Goal: Information Seeking & Learning: Learn about a topic

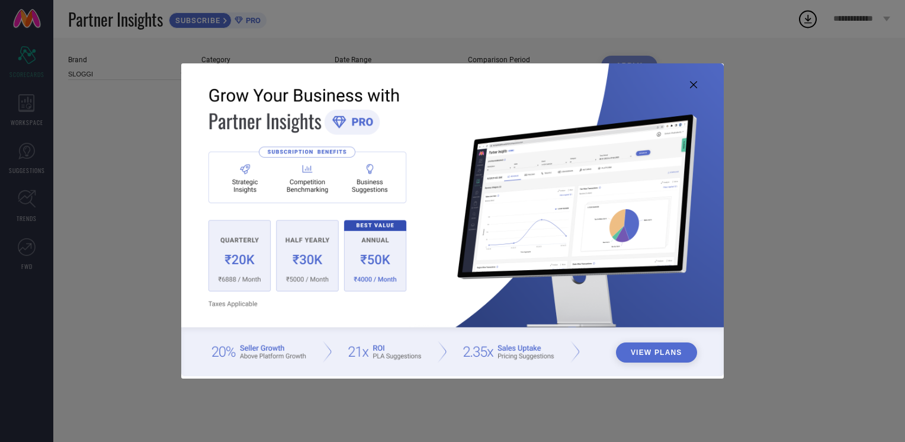
type input "All"
click at [693, 86] on icon at bounding box center [693, 84] width 7 height 7
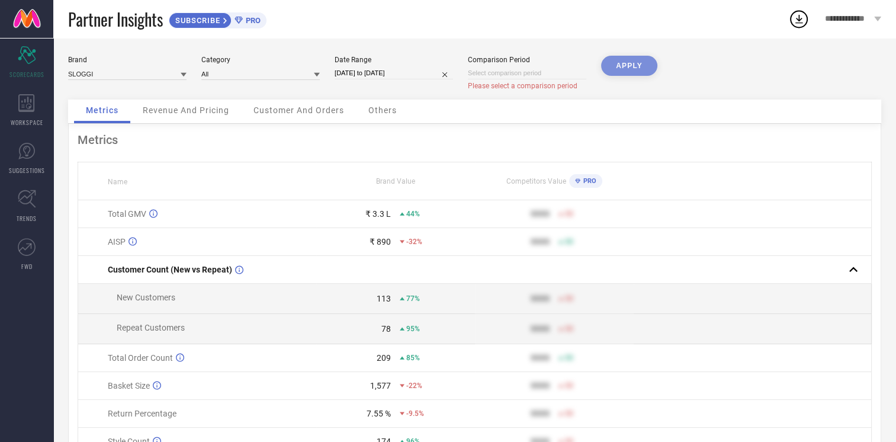
click at [520, 70] on input at bounding box center [527, 73] width 118 height 12
select select "7"
select select "2025"
select select "8"
select select "2025"
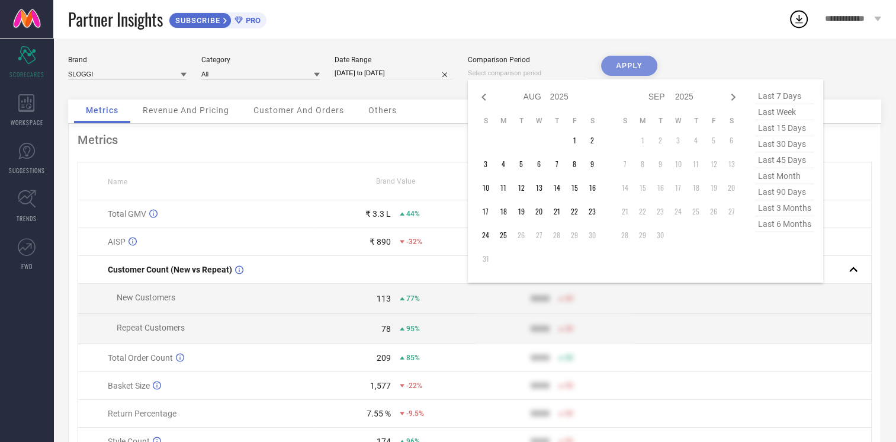
click at [407, 70] on input "[DATE] to [DATE]" at bounding box center [393, 73] width 118 height 12
select select "6"
select select "2025"
select select "7"
select select "2025"
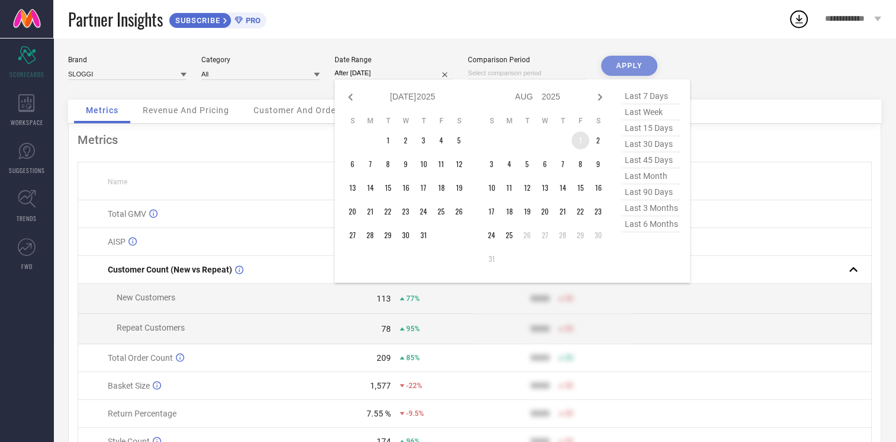
click at [576, 138] on td "1" at bounding box center [580, 140] width 18 height 18
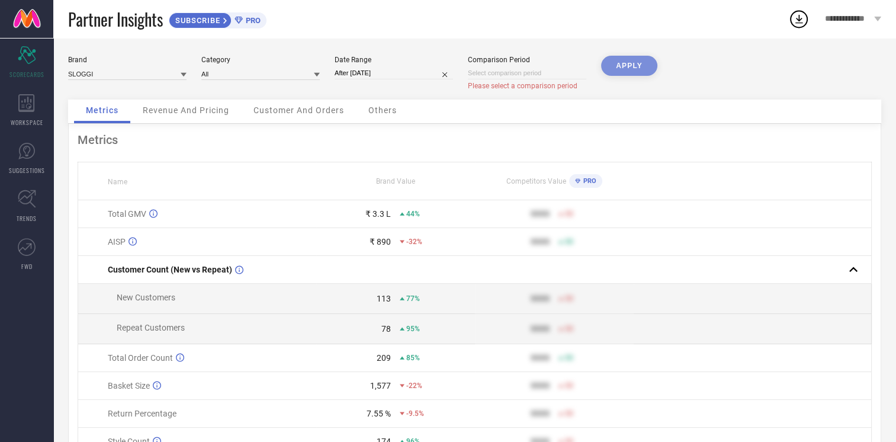
type input "[DATE] to [DATE]"
select select "7"
select select "2025"
select select "8"
select select "2025"
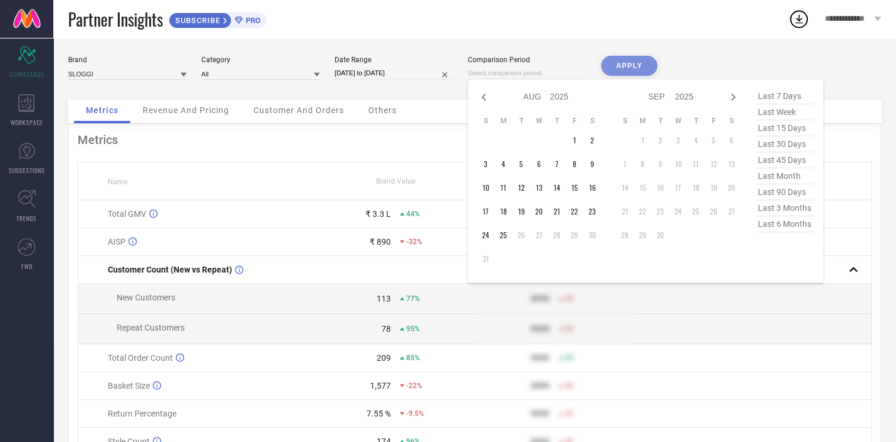
click at [527, 70] on input at bounding box center [527, 73] width 118 height 12
click at [793, 176] on span "last month" at bounding box center [784, 176] width 59 height 16
type input "[DATE] to [DATE]"
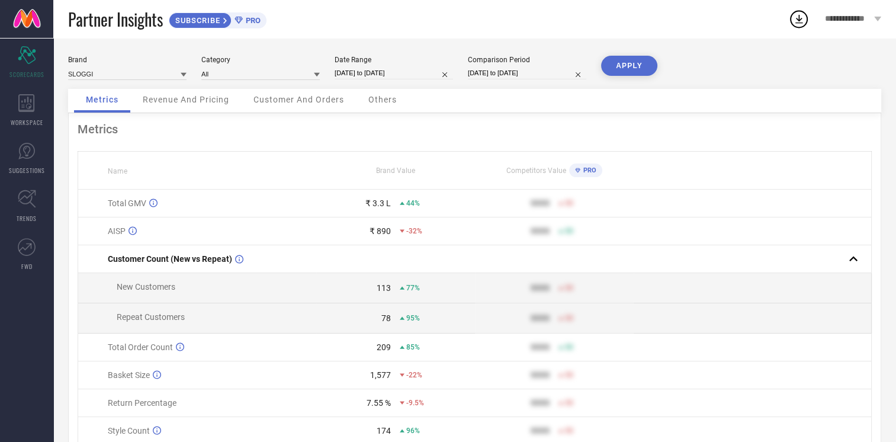
click at [530, 73] on input "[DATE] to [DATE]" at bounding box center [527, 73] width 118 height 12
select select "6"
select select "2025"
select select "7"
select select "2025"
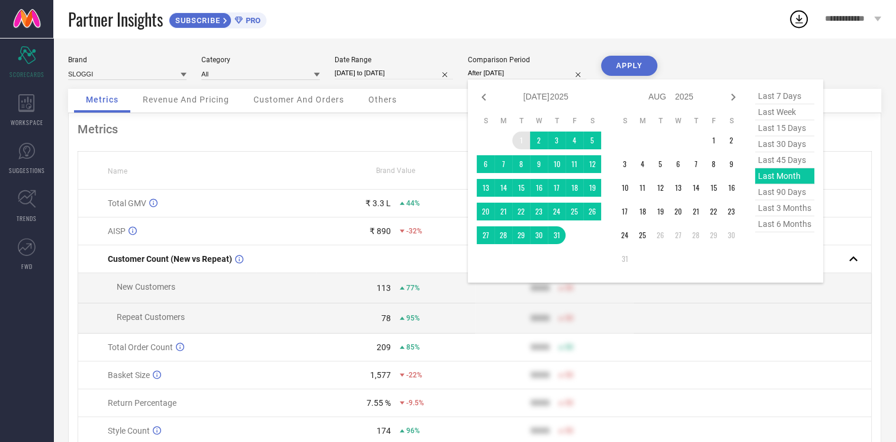
click at [521, 141] on td "1" at bounding box center [521, 140] width 18 height 18
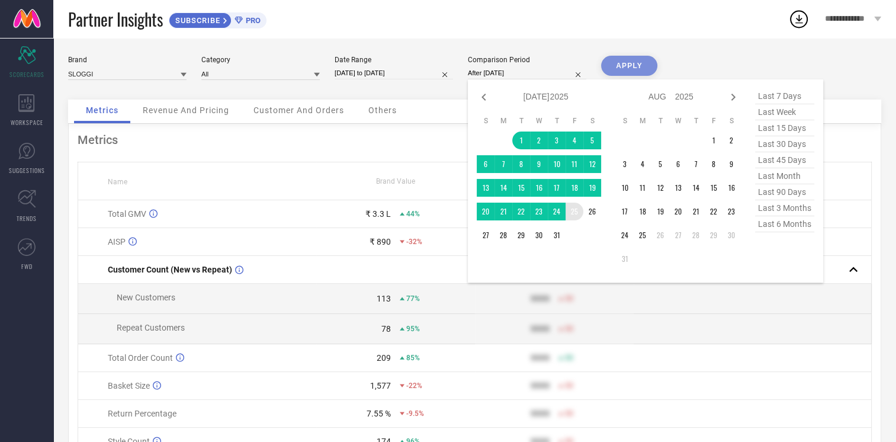
type input "[DATE] to [DATE]"
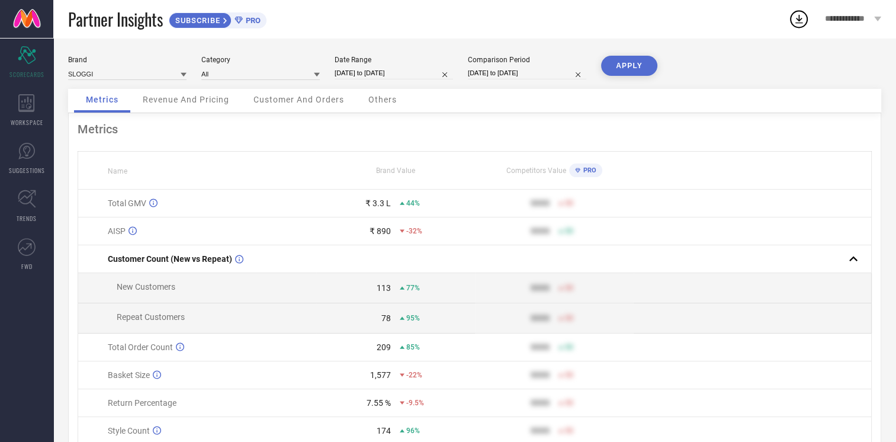
click at [406, 70] on input "[DATE] to [DATE]" at bounding box center [393, 73] width 118 height 12
select select "7"
select select "2025"
select select "8"
select select "2025"
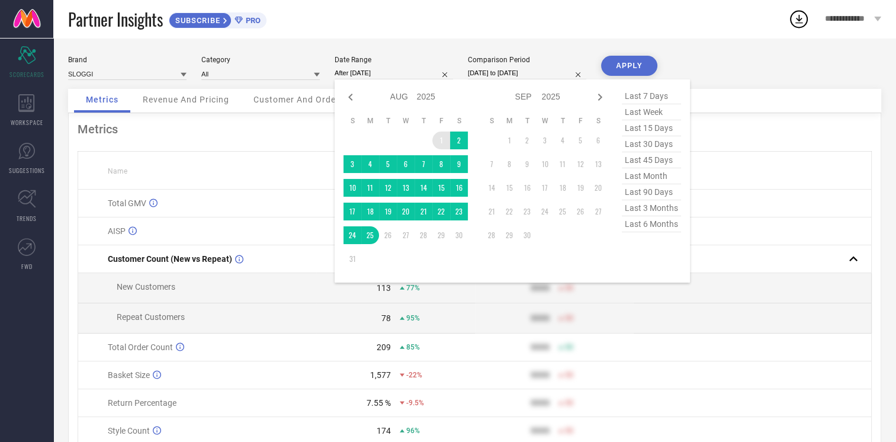
click at [443, 139] on td "1" at bounding box center [441, 140] width 18 height 18
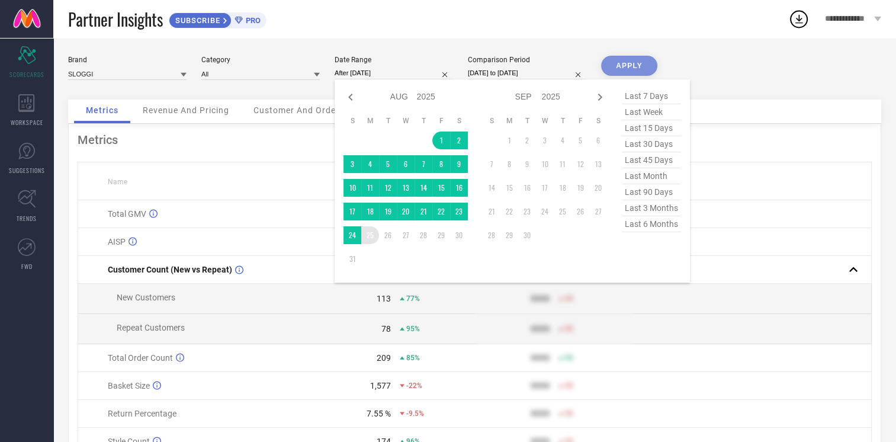
type input "[DATE] to [DATE]"
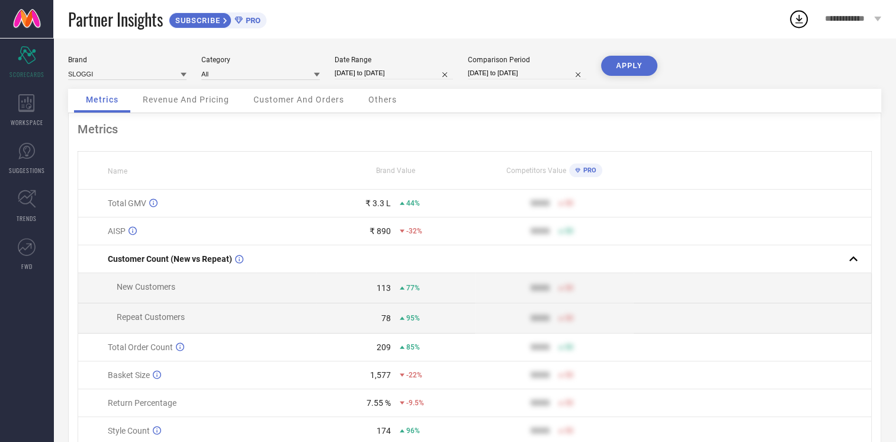
click at [628, 72] on button "APPLY" at bounding box center [629, 66] width 56 height 20
click at [184, 73] on icon at bounding box center [184, 75] width 6 height 4
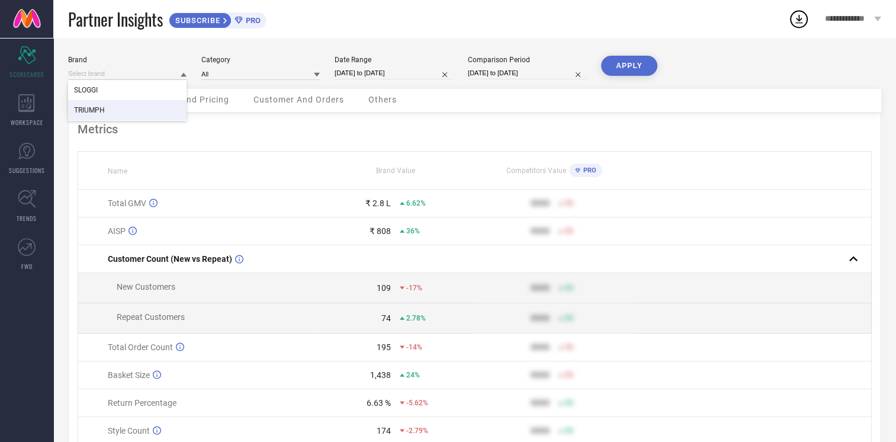
click at [140, 108] on div "TRIUMPH" at bounding box center [127, 110] width 118 height 20
type input "All"
click at [619, 70] on button "APPLY" at bounding box center [629, 66] width 56 height 20
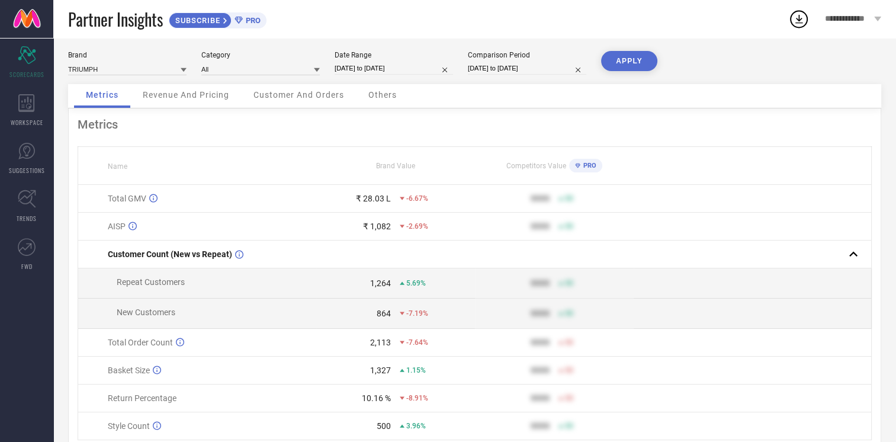
scroll to position [5, 0]
click at [860, 24] on div "**********" at bounding box center [852, 19] width 86 height 38
click at [696, 25] on div "Partner Insights SUBSCRIBE PRO" at bounding box center [428, 19] width 720 height 38
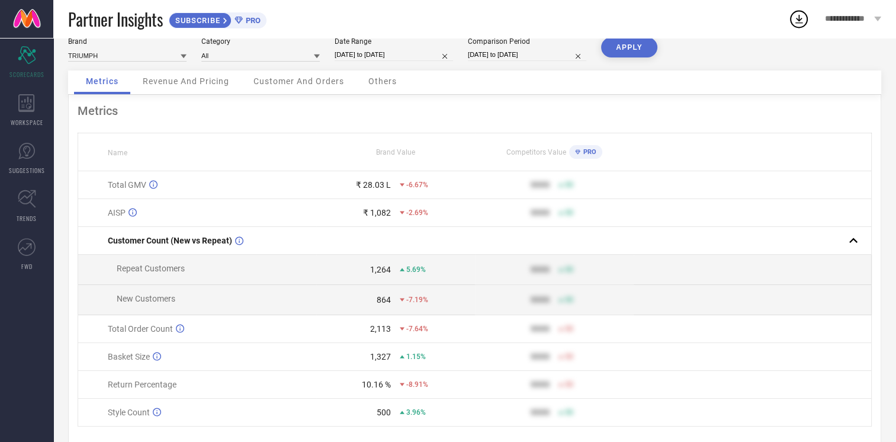
click at [226, 18] on icon at bounding box center [225, 21] width 4 height 6
click at [34, 114] on div "WORKSPACE" at bounding box center [26, 109] width 53 height 47
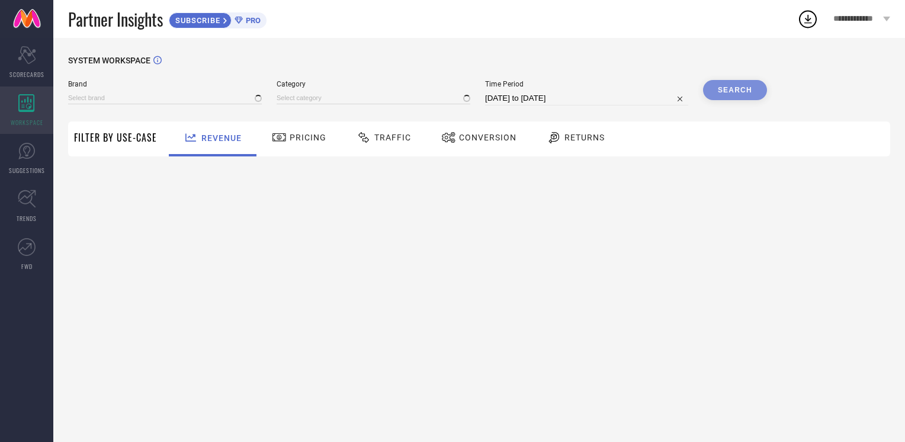
type input "SLOGGI"
type input "All"
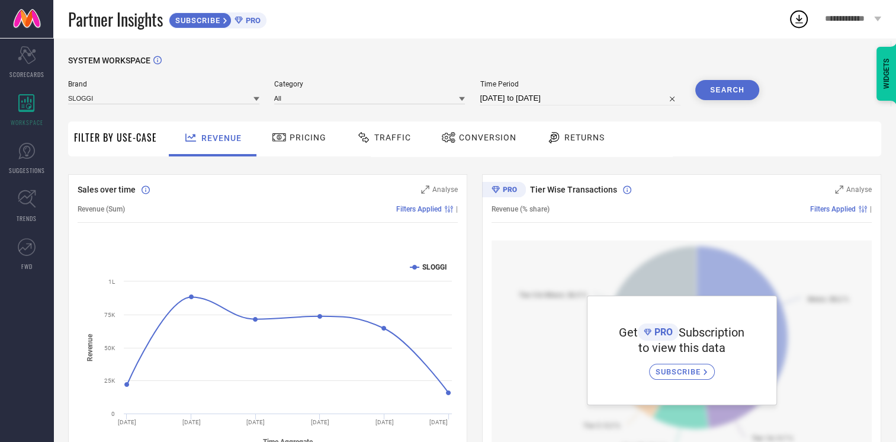
click at [393, 136] on span "Traffic" at bounding box center [392, 137] width 37 height 9
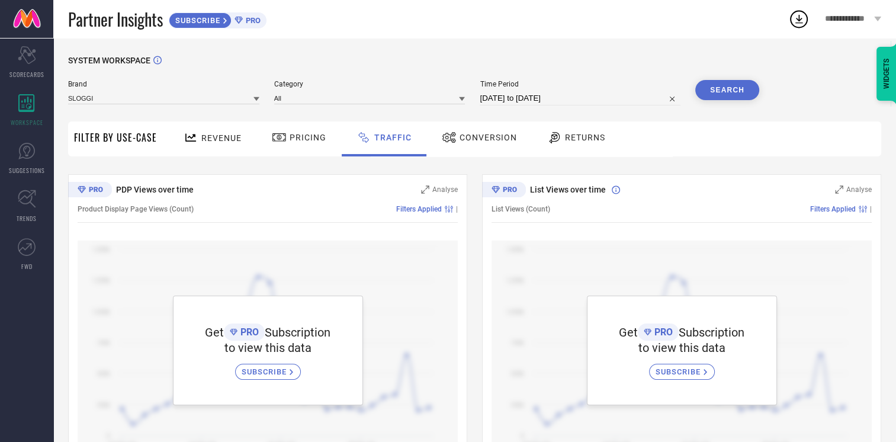
click at [489, 133] on span "Conversion" at bounding box center [487, 137] width 57 height 9
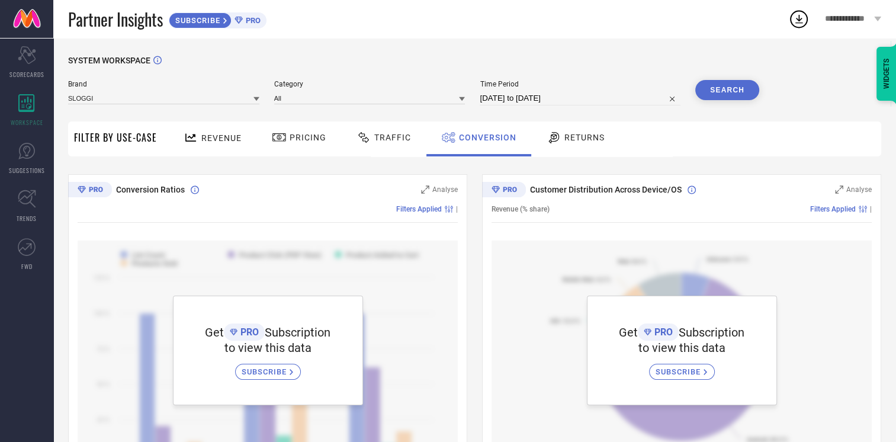
click at [188, 137] on icon at bounding box center [190, 137] width 11 height 8
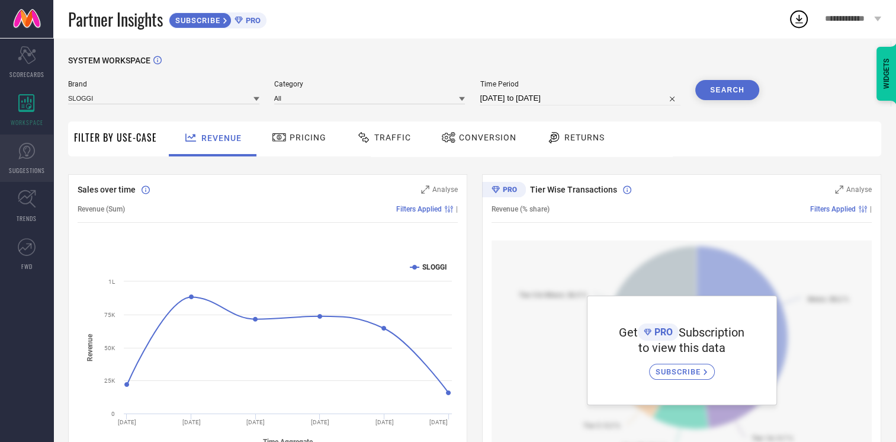
click at [35, 167] on span "SUGGESTIONS" at bounding box center [27, 170] width 36 height 9
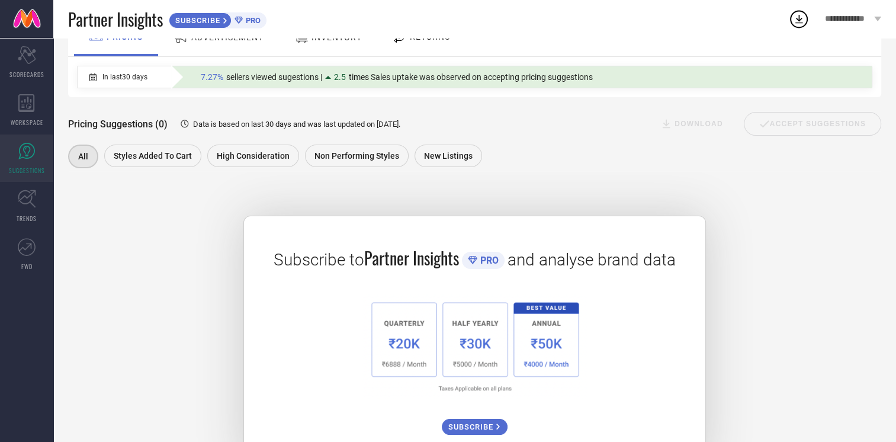
scroll to position [15, 0]
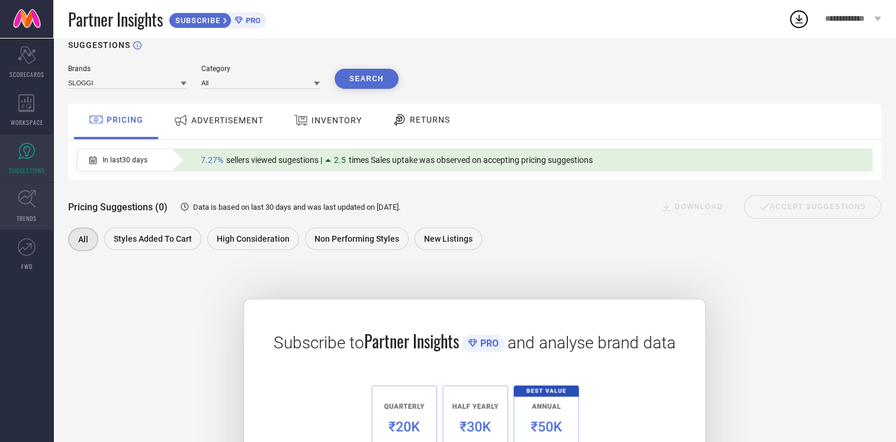
click at [37, 210] on link "TRENDS" at bounding box center [26, 205] width 53 height 47
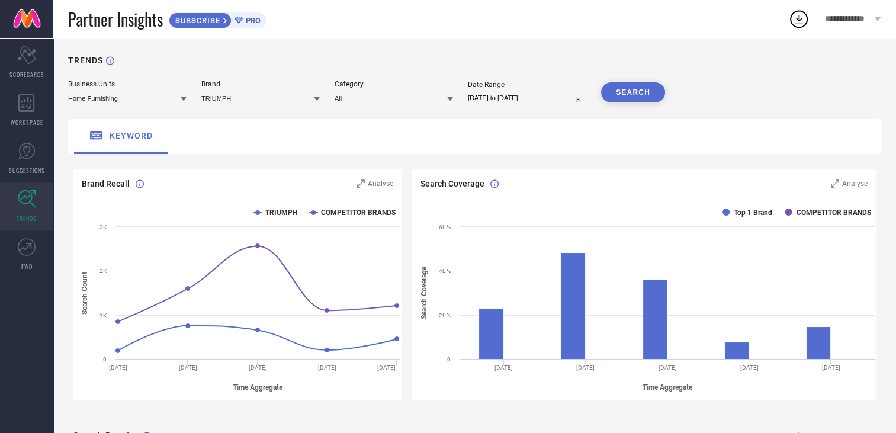
click at [181, 103] on div at bounding box center [184, 98] width 6 height 11
click at [159, 136] on div "Lingerie and Loungewear" at bounding box center [127, 134] width 118 height 20
click at [314, 99] on icon at bounding box center [317, 99] width 6 height 6
click at [256, 136] on div "TRIUMPH" at bounding box center [260, 134] width 118 height 20
click at [450, 98] on icon at bounding box center [450, 99] width 6 height 6
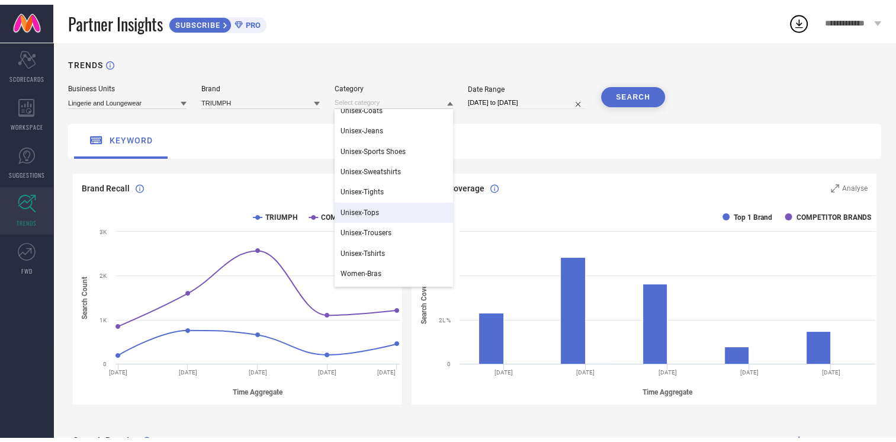
scroll to position [355, 0]
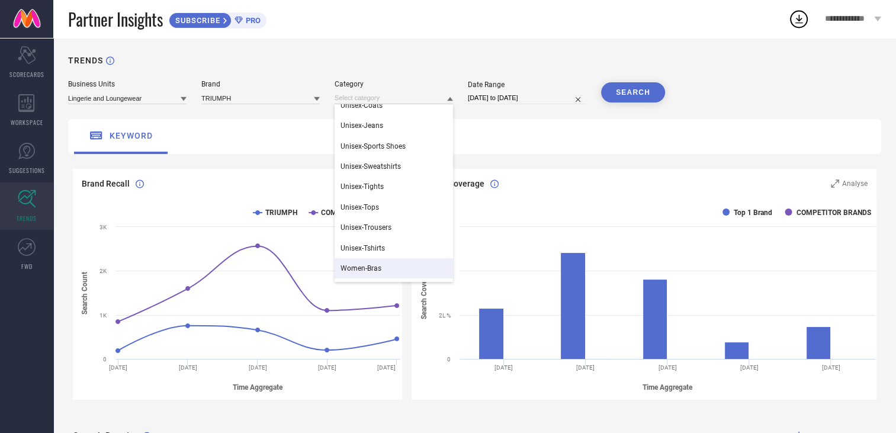
click at [394, 268] on div "Women-Bras" at bounding box center [393, 268] width 118 height 20
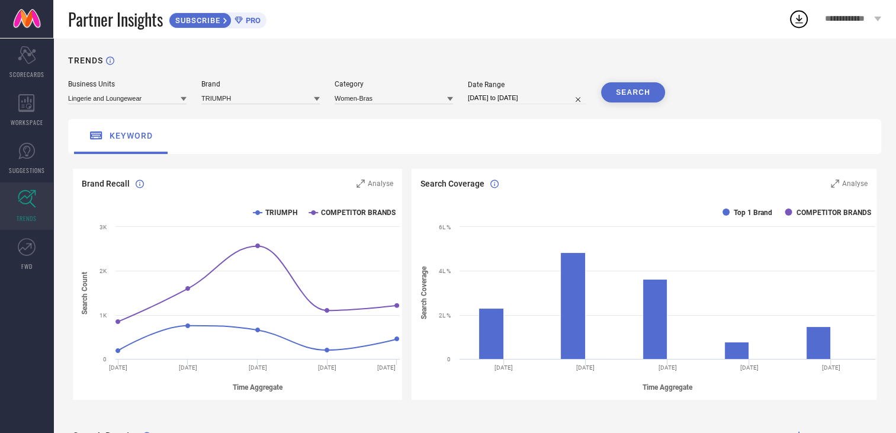
click at [555, 103] on input "[DATE] to [DATE]" at bounding box center [527, 98] width 118 height 12
select select "6"
select select "2025"
select select "7"
select select "2025"
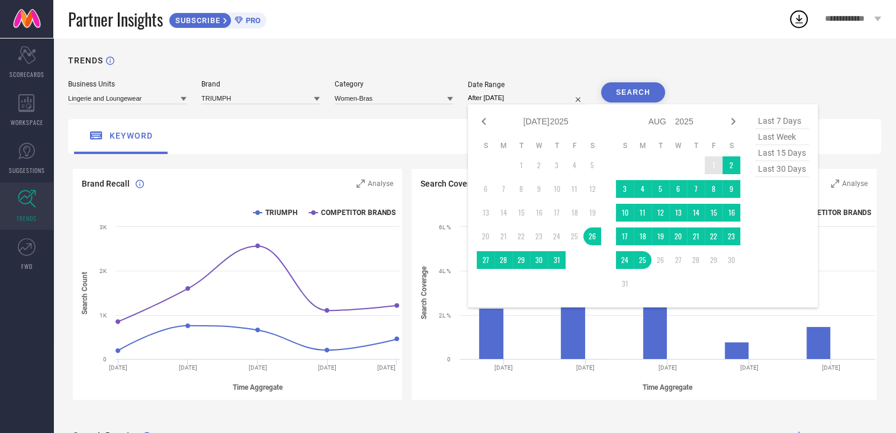
click at [712, 166] on td "1" at bounding box center [714, 165] width 18 height 18
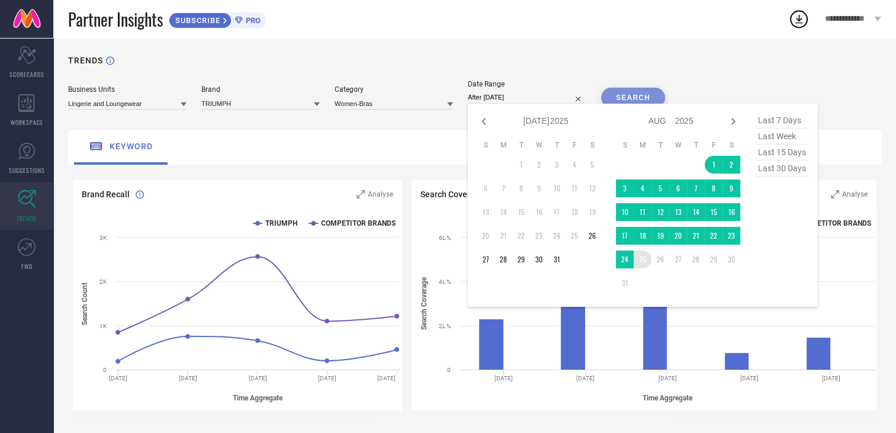
type input "[DATE] to [DATE]"
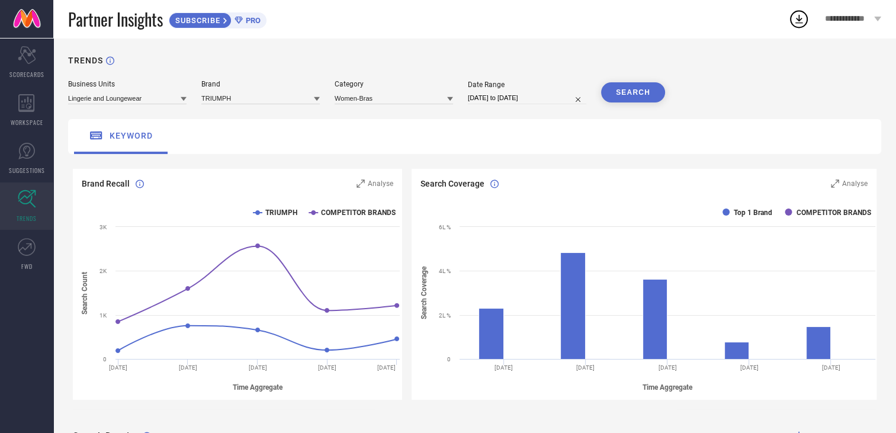
click at [633, 98] on button "SEARCH" at bounding box center [633, 92] width 64 height 20
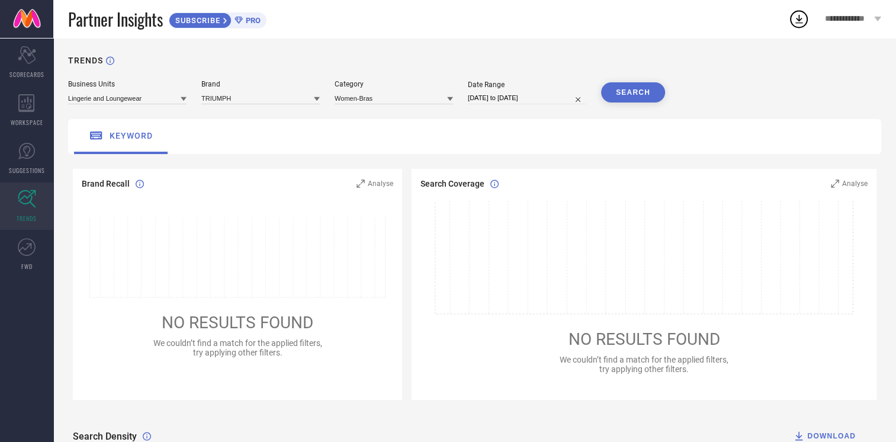
select select "7"
select select "2025"
select select "8"
select select "2025"
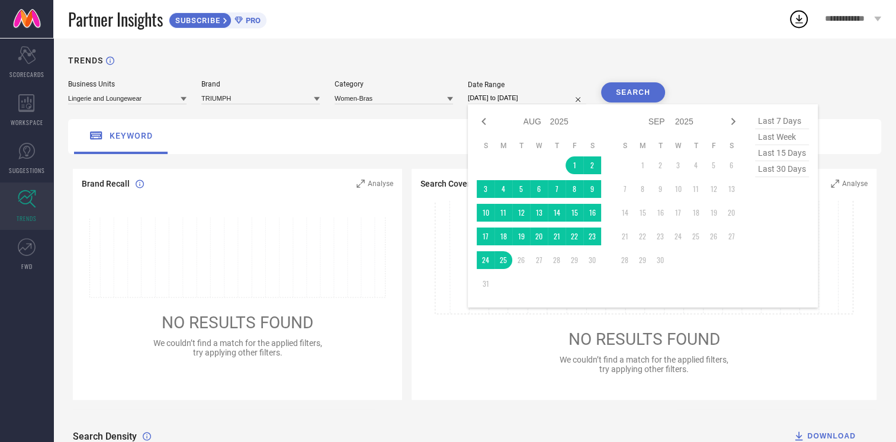
click at [523, 96] on input "[DATE] to [DATE]" at bounding box center [527, 98] width 118 height 12
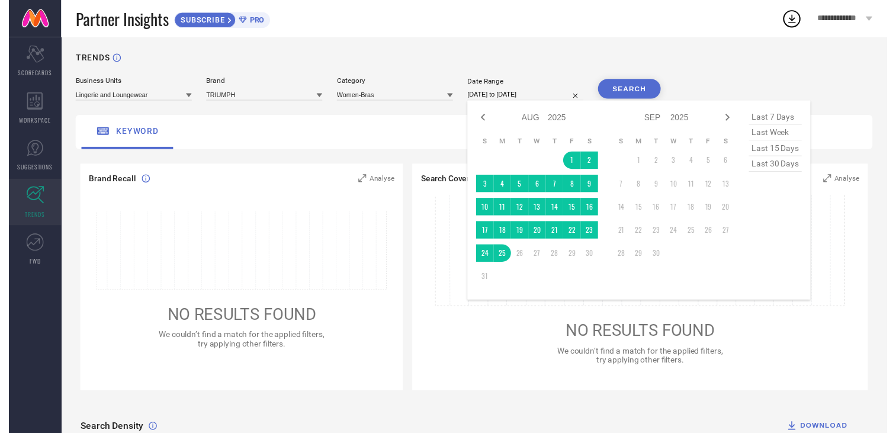
scroll to position [0, 0]
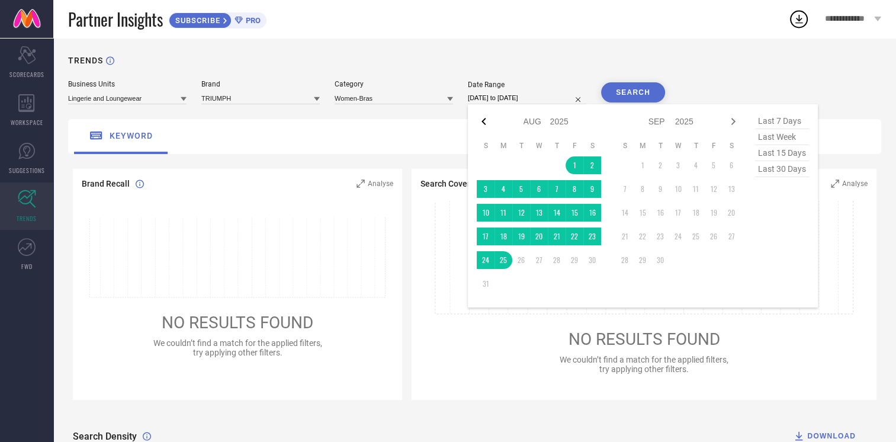
click at [482, 126] on icon at bounding box center [484, 121] width 14 height 14
select select "6"
select select "2025"
select select "7"
select select "2025"
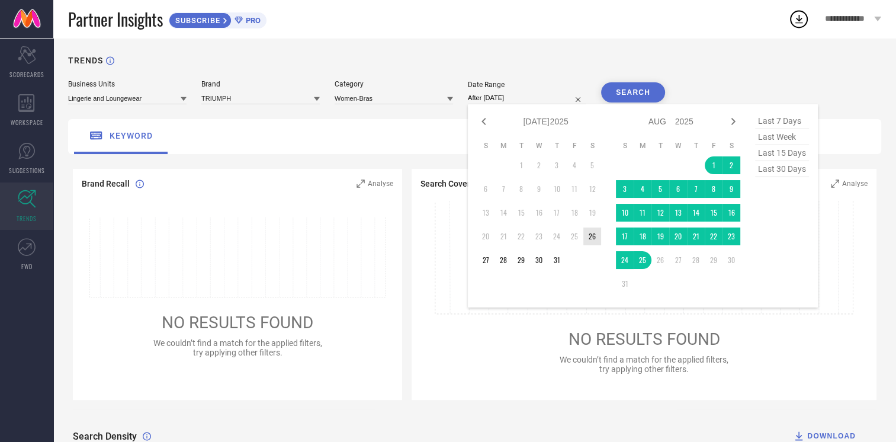
click at [590, 239] on td "26" at bounding box center [592, 236] width 18 height 18
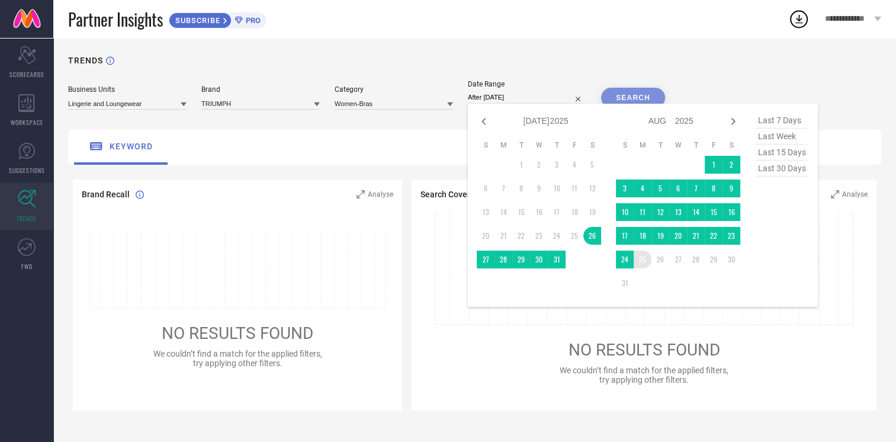
type input "[DATE] to [DATE]"
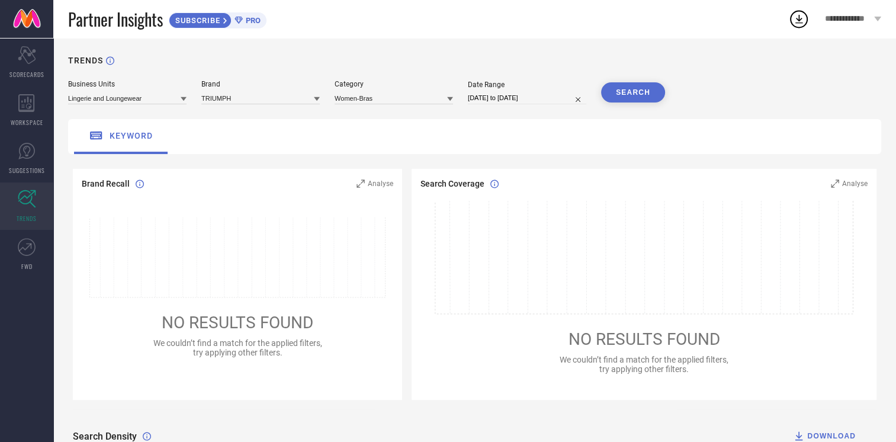
click at [625, 91] on button "SEARCH" at bounding box center [633, 92] width 64 height 20
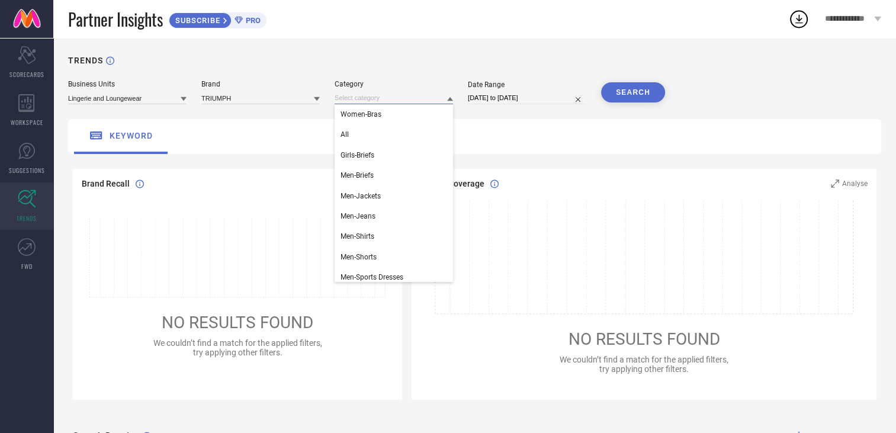
click at [395, 102] on input at bounding box center [393, 98] width 118 height 12
click at [393, 144] on div "All" at bounding box center [393, 134] width 118 height 20
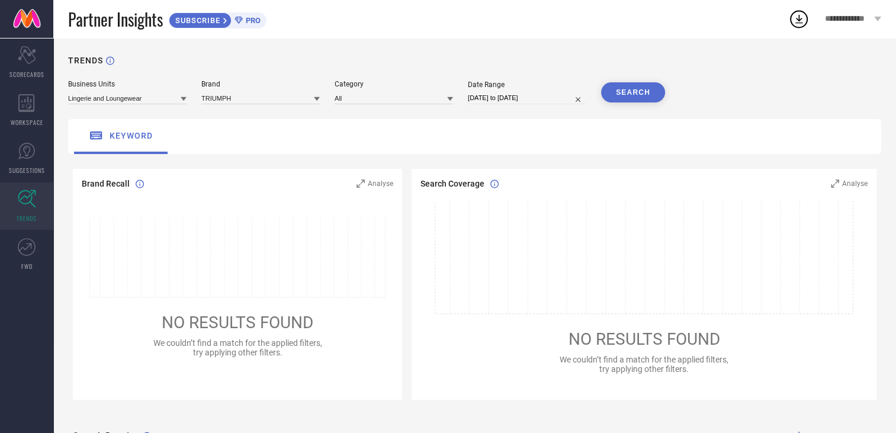
click at [644, 91] on button "SEARCH" at bounding box center [633, 92] width 64 height 20
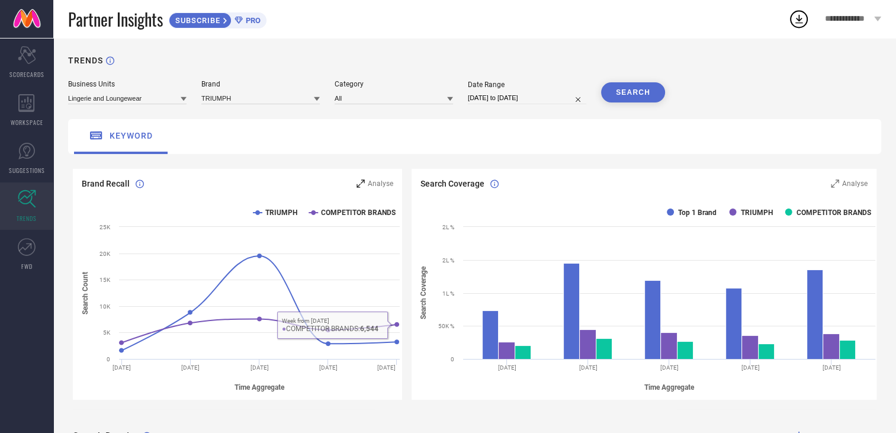
click at [377, 185] on span "Analyse" at bounding box center [380, 183] width 25 height 8
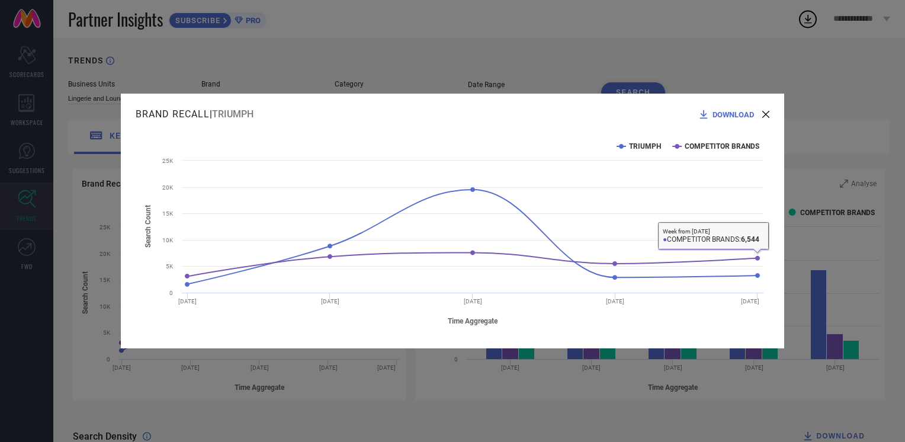
click at [766, 110] on div "DOWNLOAD" at bounding box center [733, 114] width 72 height 12
click at [767, 111] on icon at bounding box center [765, 114] width 7 height 7
